Goal: Information Seeking & Learning: Learn about a topic

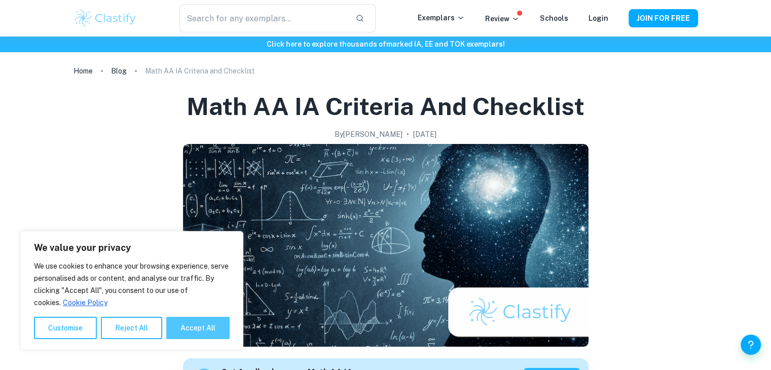
click at [190, 325] on button "Accept All" at bounding box center [197, 328] width 63 height 22
checkbox input "true"
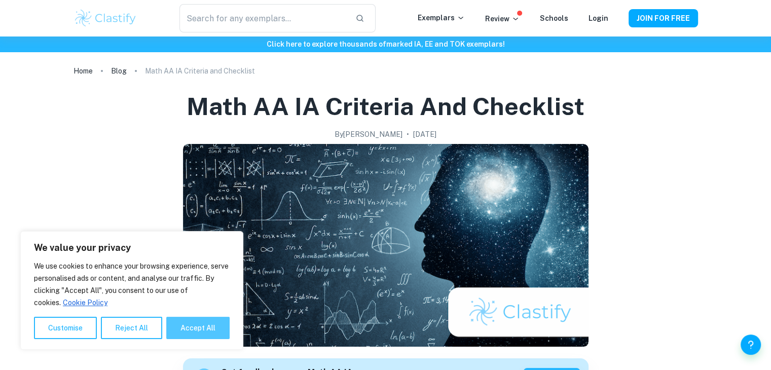
checkbox input "true"
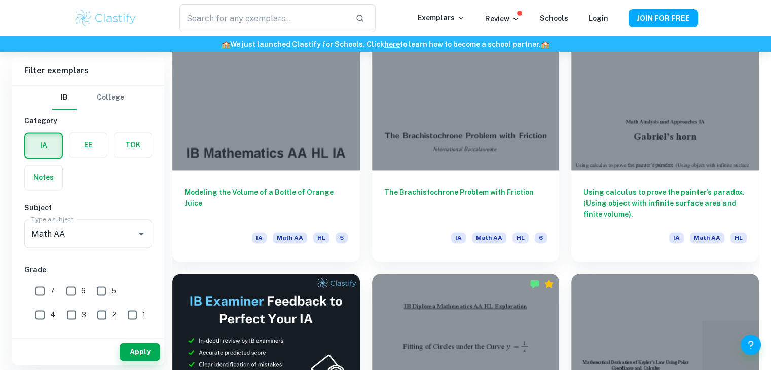
scroll to position [1543, 0]
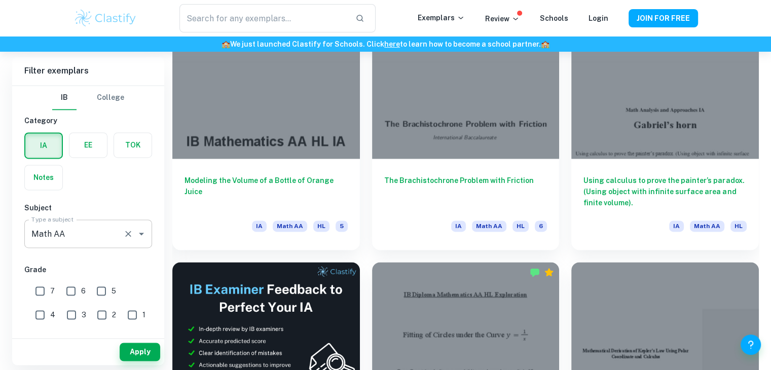
click at [142, 230] on icon "Open" at bounding box center [141, 234] width 12 height 12
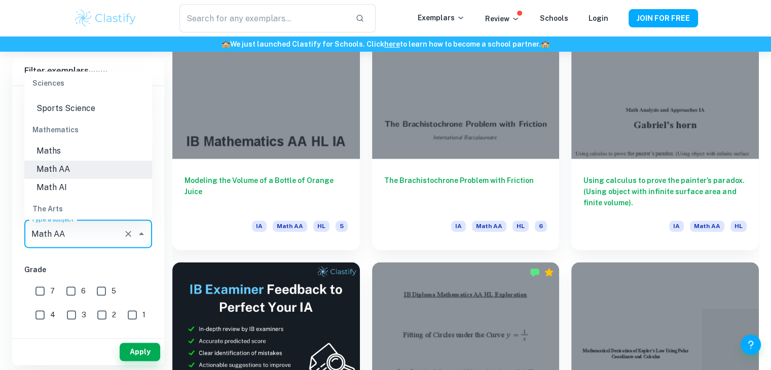
scroll to position [1364, 0]
